Goal: Information Seeking & Learning: Find contact information

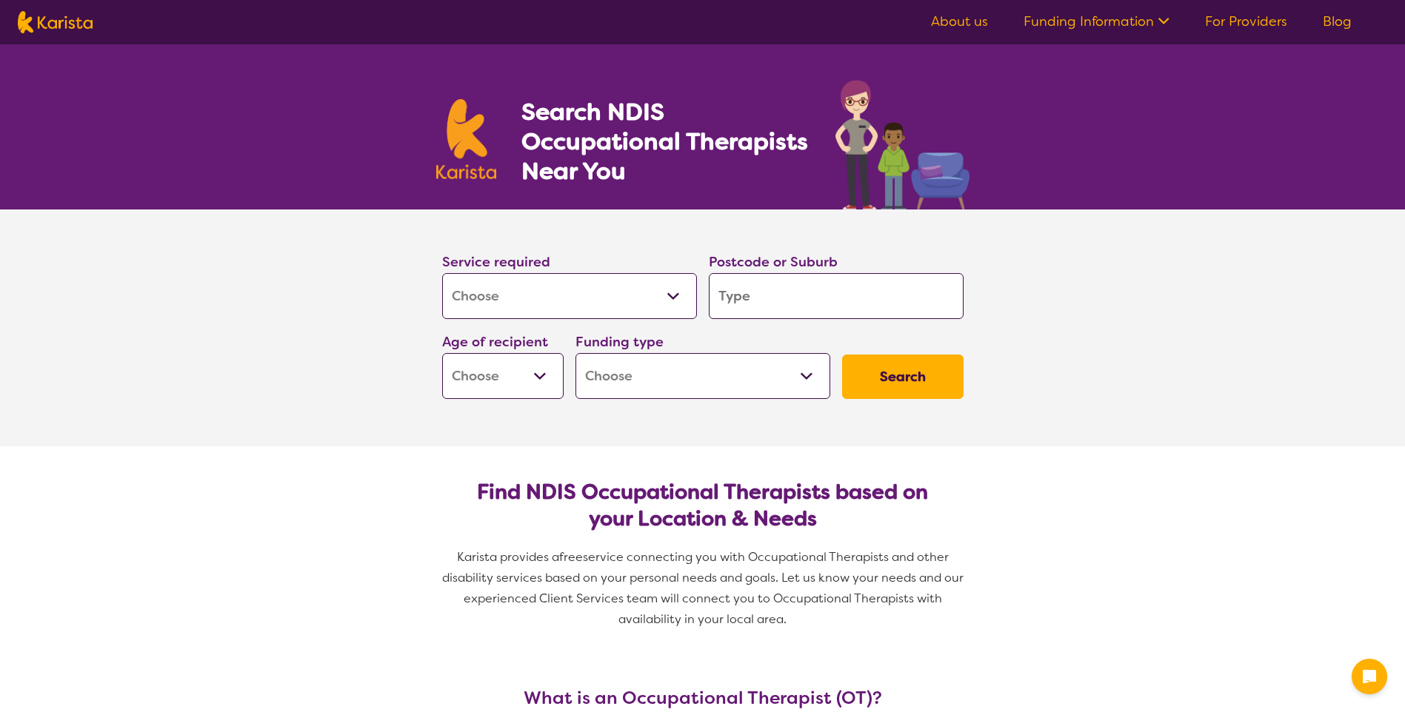
select select "[MEDICAL_DATA]"
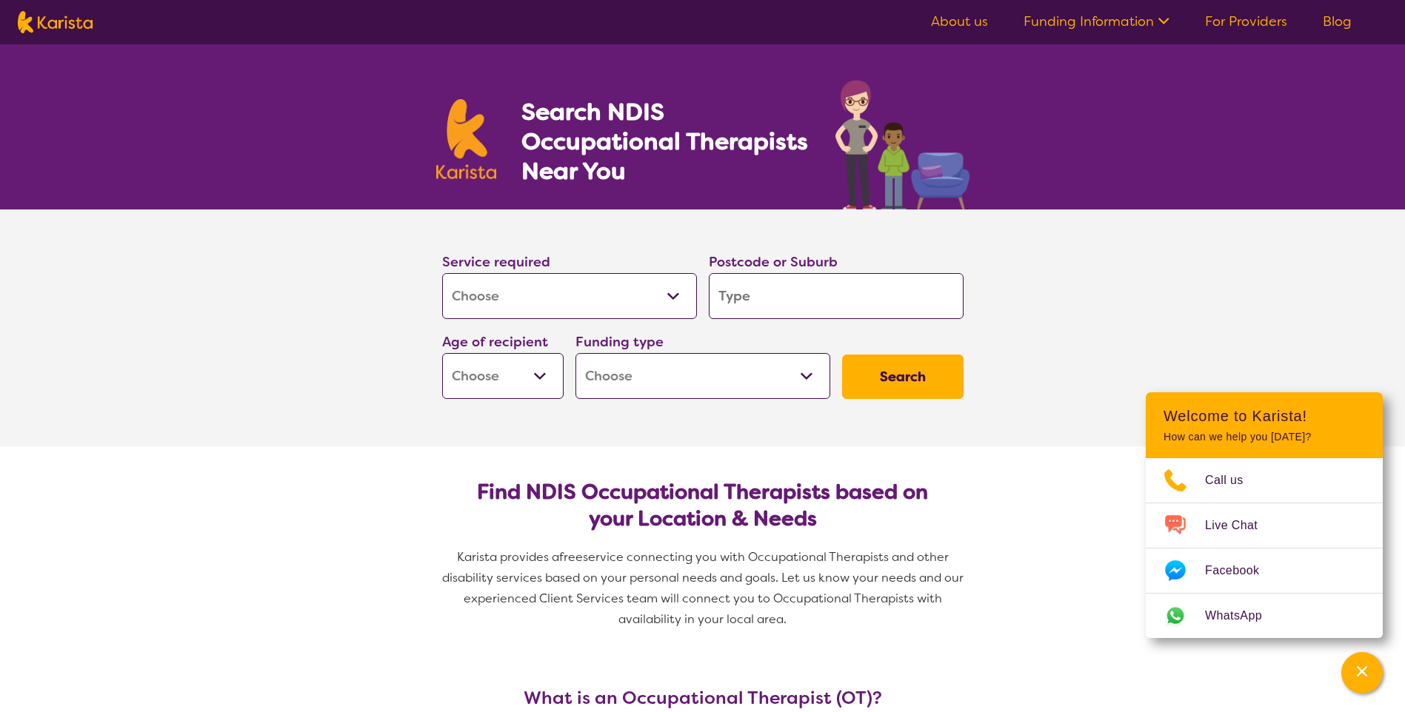
click at [764, 300] on input "search" at bounding box center [836, 296] width 255 height 46
type input "3"
type input "33"
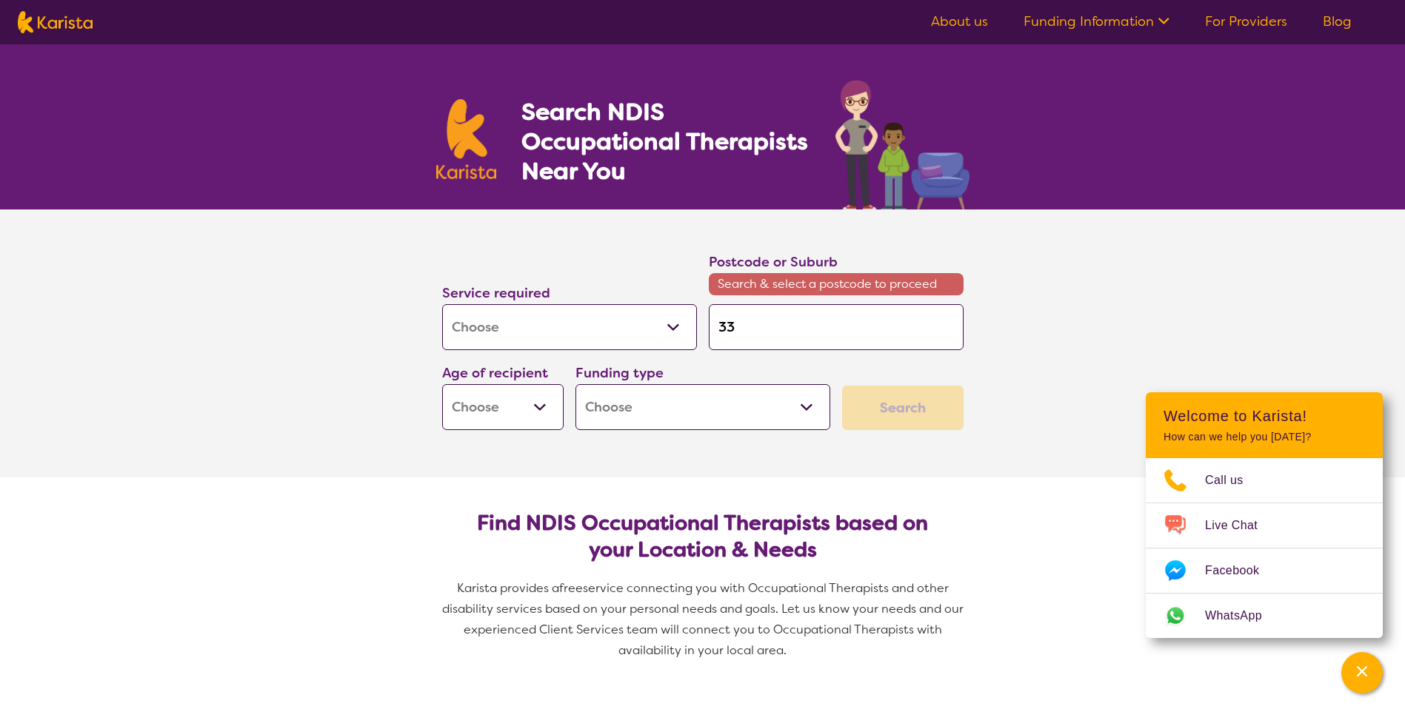
type input "330"
type input "3305"
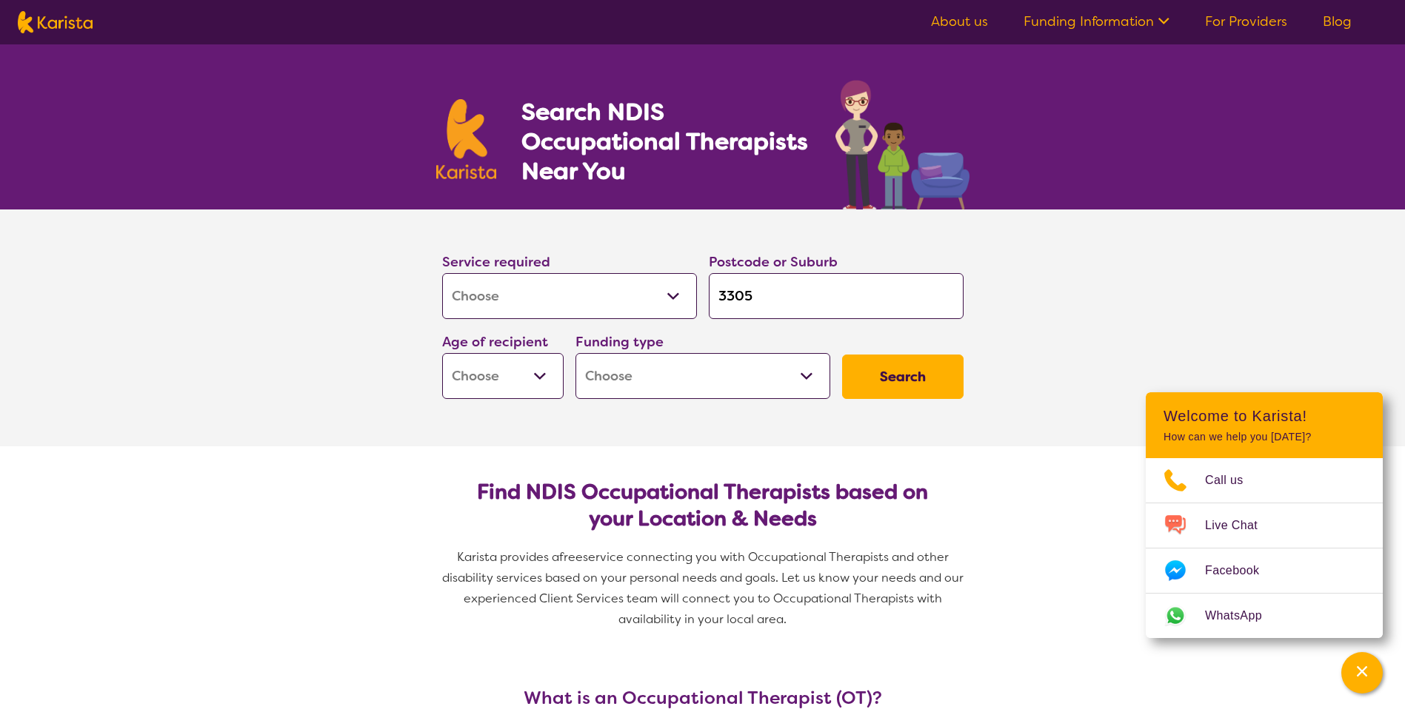
type input "3305"
click at [842, 355] on button "Search" at bounding box center [902, 377] width 121 height 44
click at [918, 369] on button "Search" at bounding box center [902, 377] width 121 height 44
click at [531, 375] on select "Early Childhood - 0 to 9 Child - 10 to 11 Adolescent - 12 to 17 Adult - 18 to 6…" at bounding box center [502, 376] width 121 height 46
select select "AD"
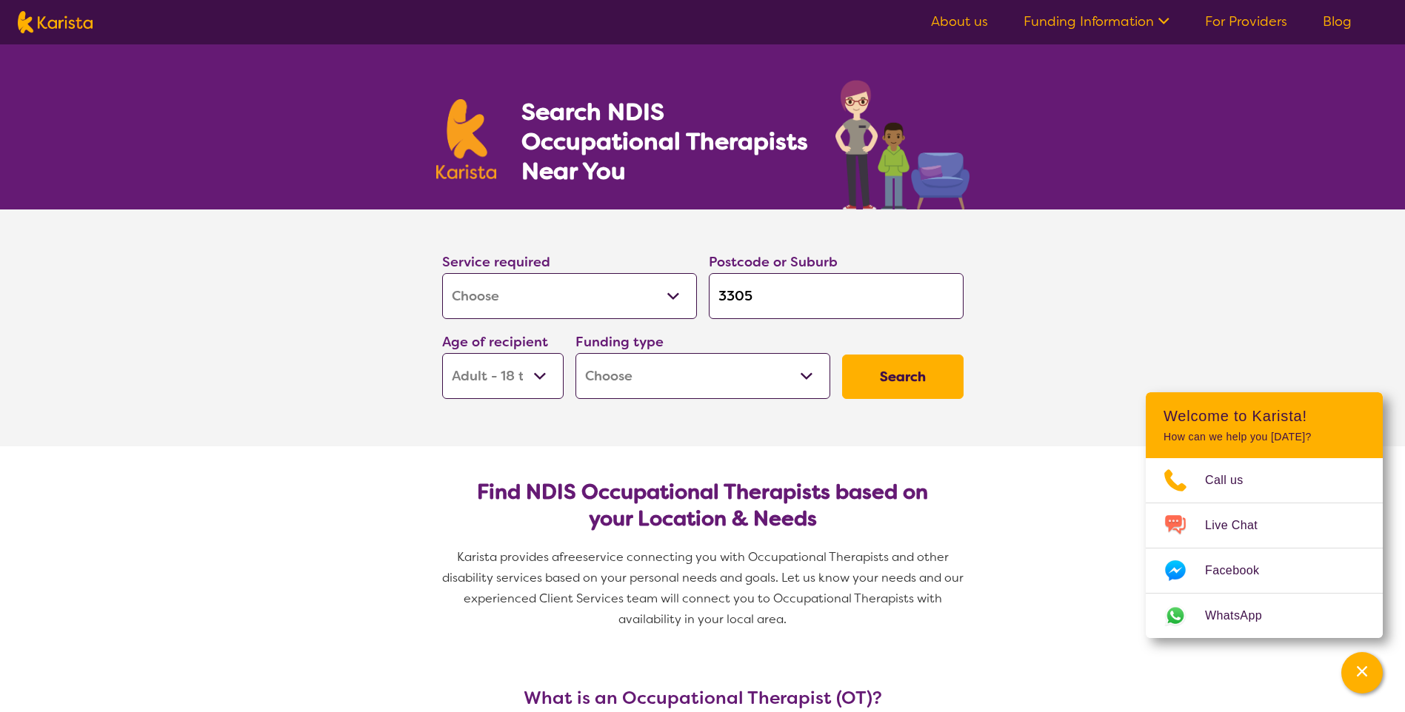
click at [442, 353] on select "Early Childhood - 0 to 9 Child - 10 to 11 Adolescent - 12 to 17 Adult - 18 to 6…" at bounding box center [502, 376] width 121 height 46
select select "AD"
click at [900, 385] on button "Search" at bounding box center [902, 377] width 121 height 44
click at [802, 365] on select "Home Care Package (HCP) National Disability Insurance Scheme (NDIS) I don't know" at bounding box center [702, 376] width 255 height 46
select select "HCP"
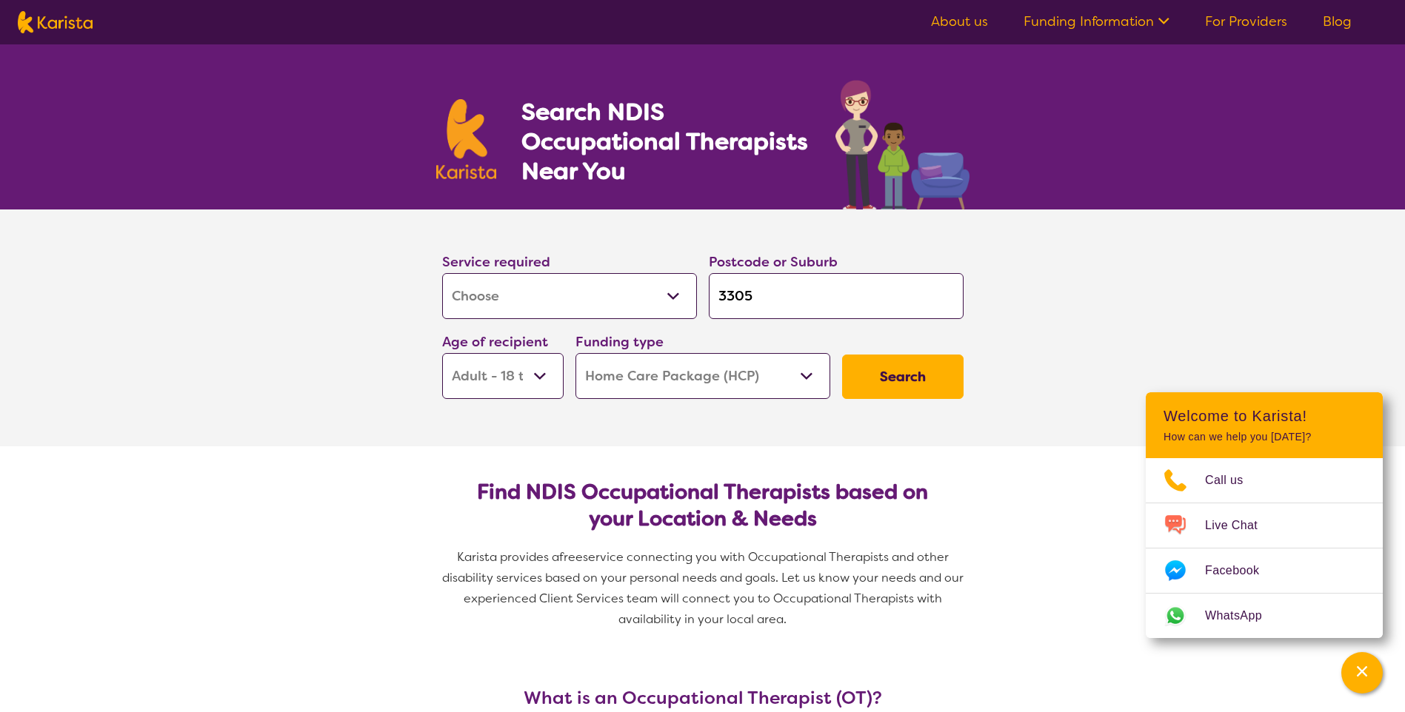
click at [575, 353] on select "Home Care Package (HCP) National Disability Insurance Scheme (NDIS) I don't know" at bounding box center [702, 376] width 255 height 46
select select "HCP"
click at [903, 371] on button "Search" at bounding box center [902, 377] width 121 height 44
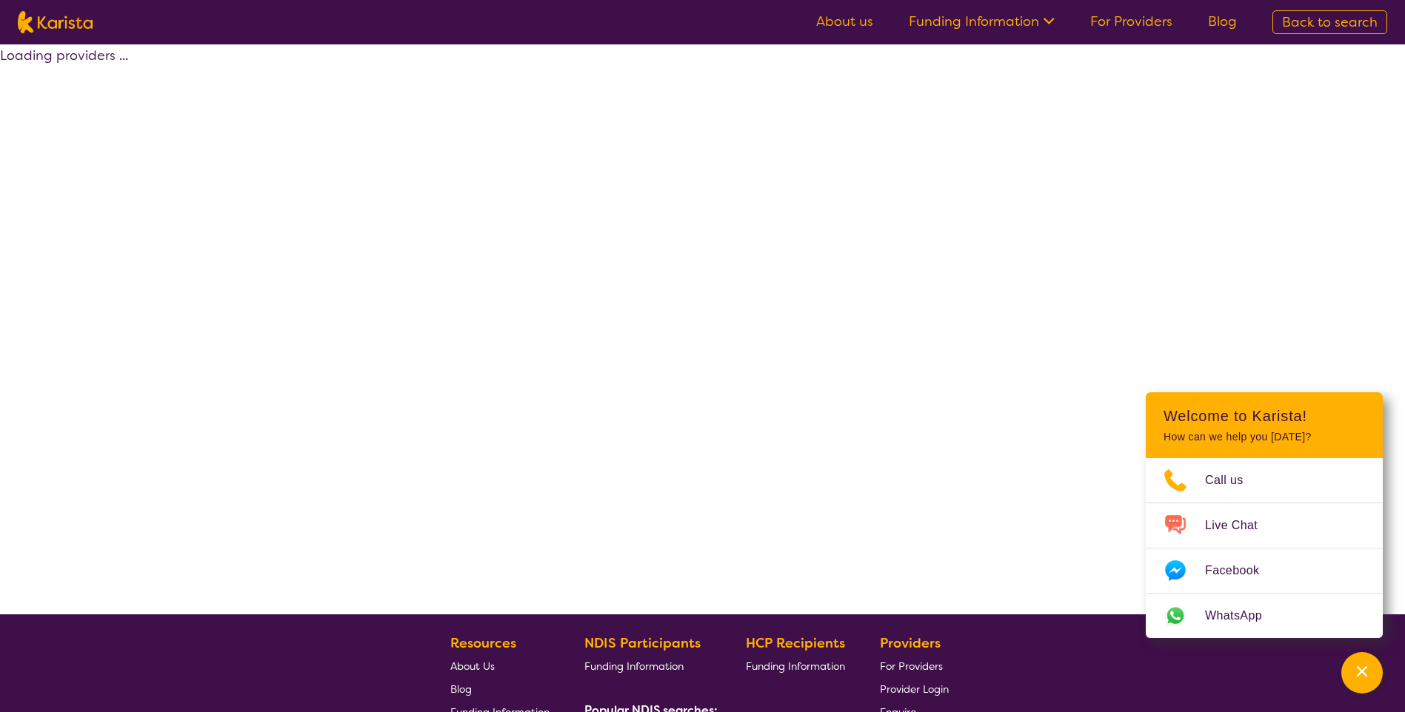
select select "HCP"
select select "[MEDICAL_DATA]"
select select "AD"
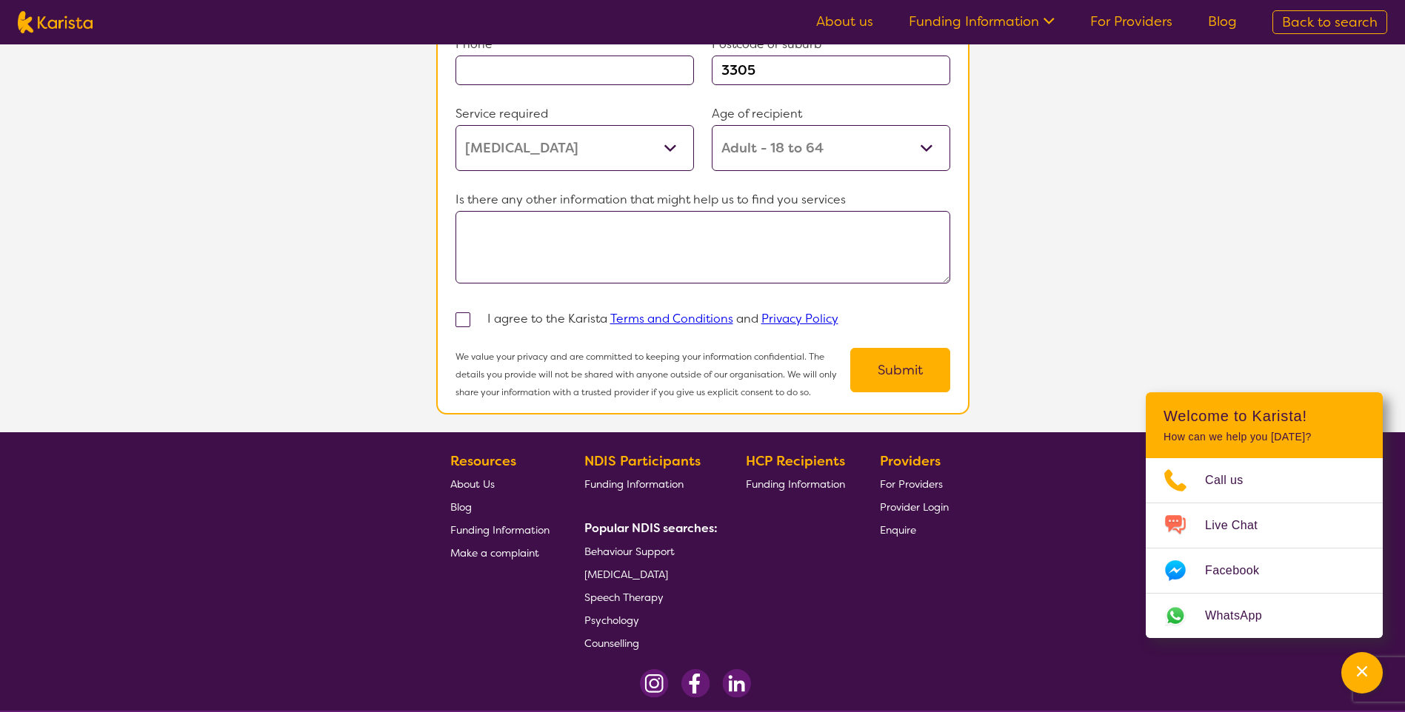
scroll to position [1253, 0]
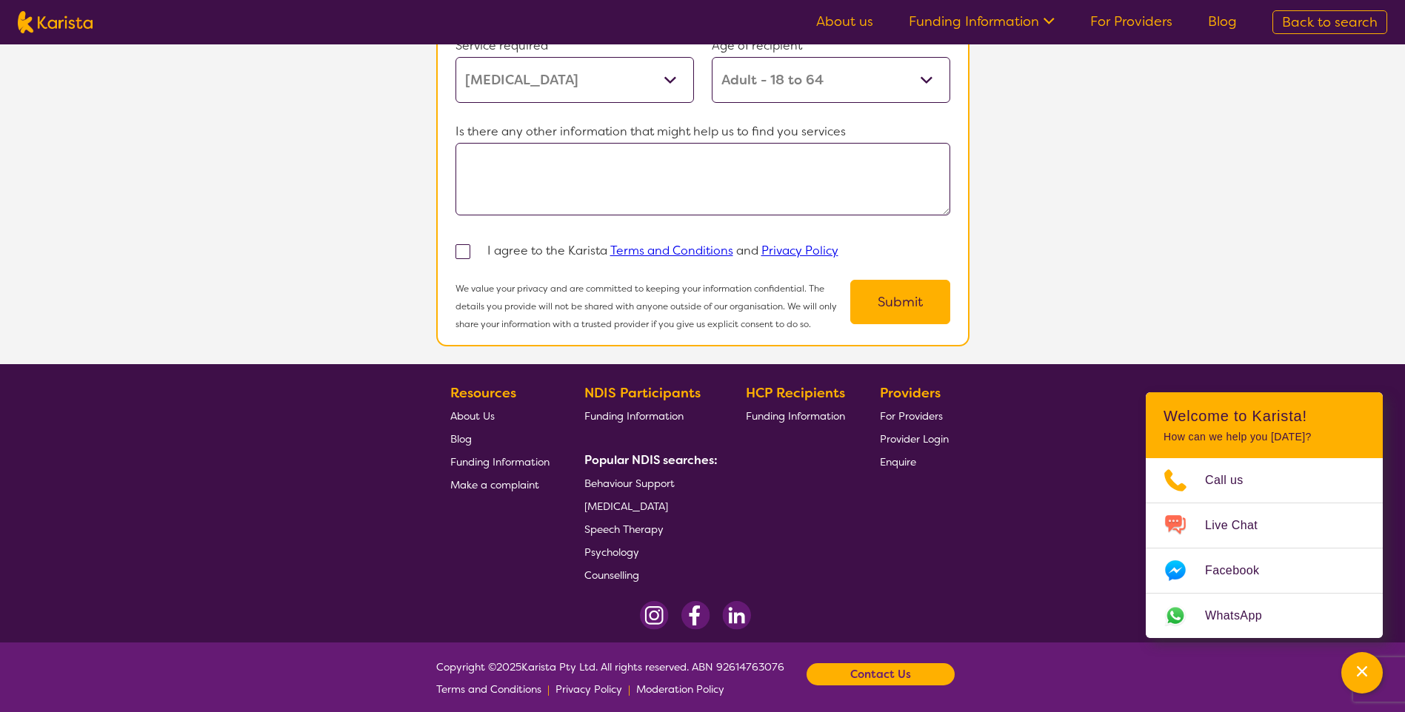
select select "[MEDICAL_DATA]"
select select "AD"
select select "HCP"
select select "[MEDICAL_DATA]"
select select "AD"
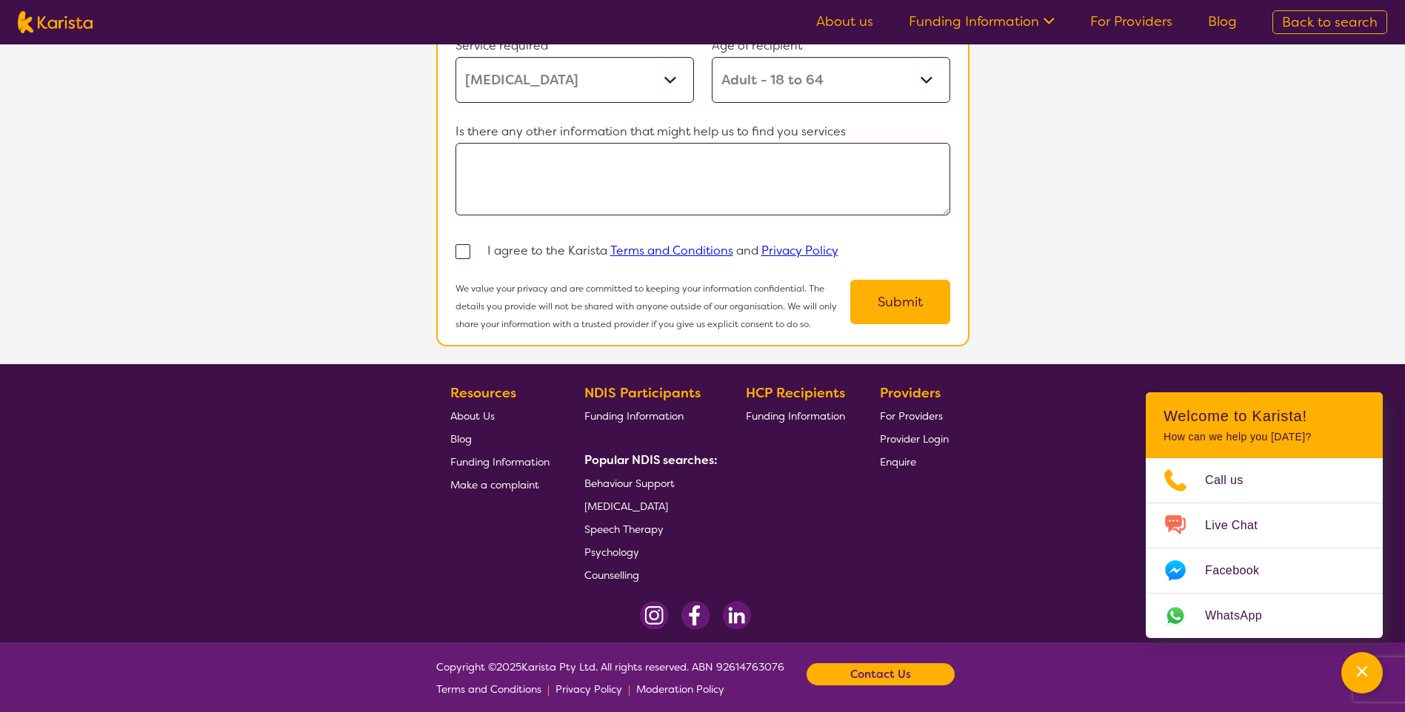
select select "HCP"
